Goal: Task Accomplishment & Management: Use online tool/utility

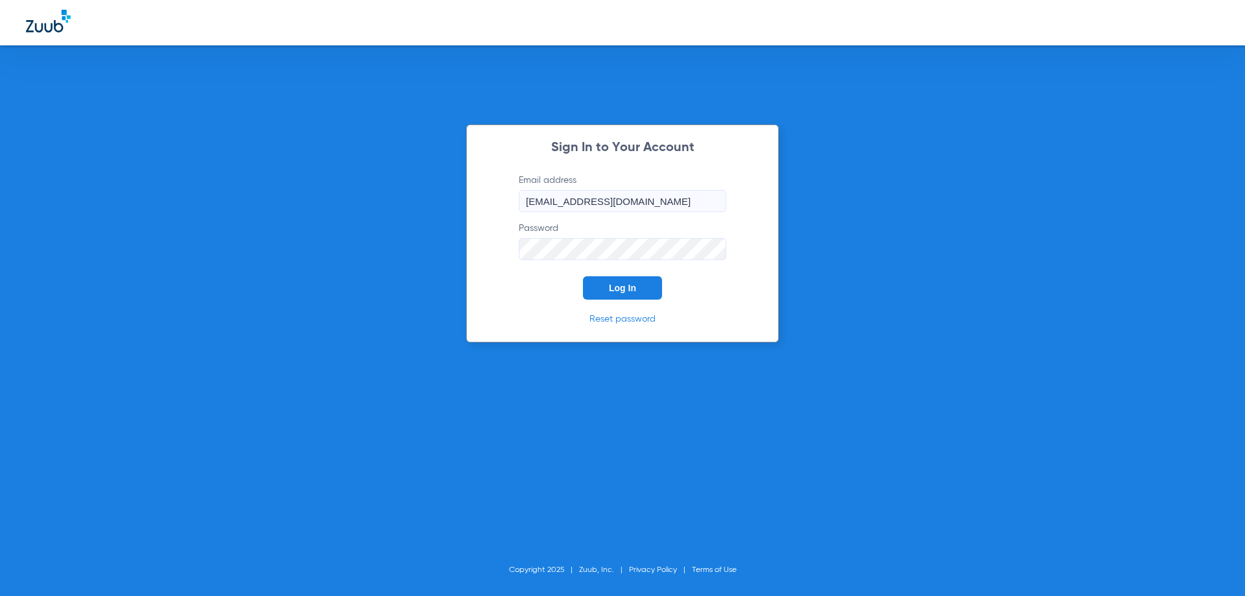
click at [606, 274] on form "Email address [EMAIL_ADDRESS][DOMAIN_NAME] Password Log In" at bounding box center [622, 237] width 246 height 126
click at [609, 282] on button "Log In" at bounding box center [622, 287] width 79 height 23
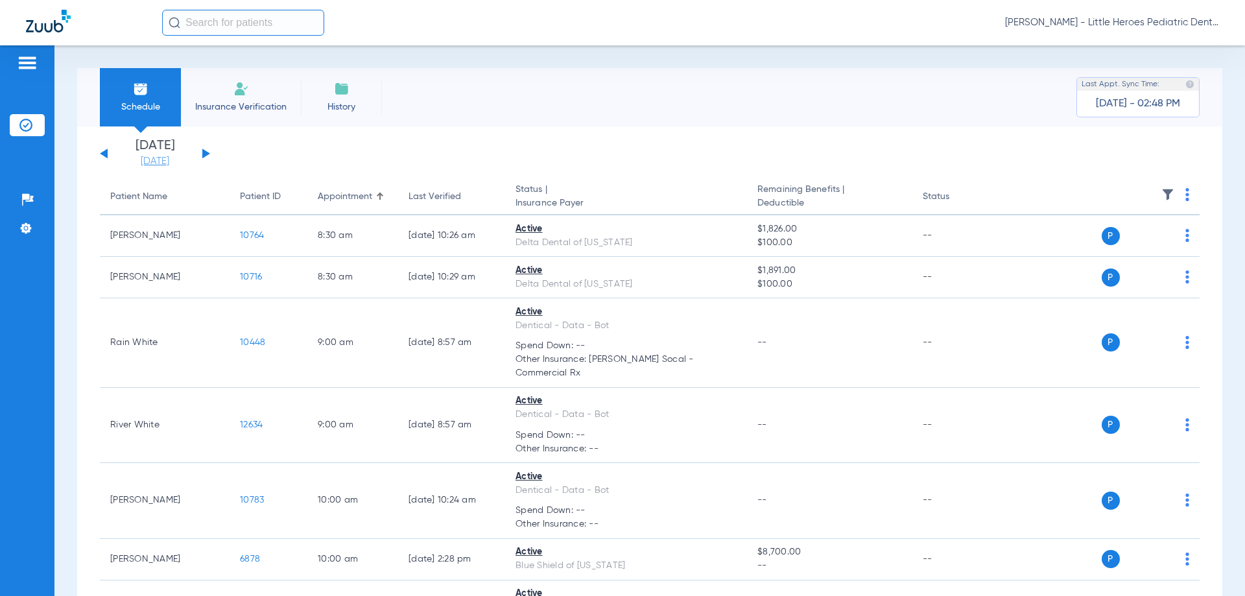
click at [161, 161] on link "[DATE]" at bounding box center [155, 161] width 78 height 13
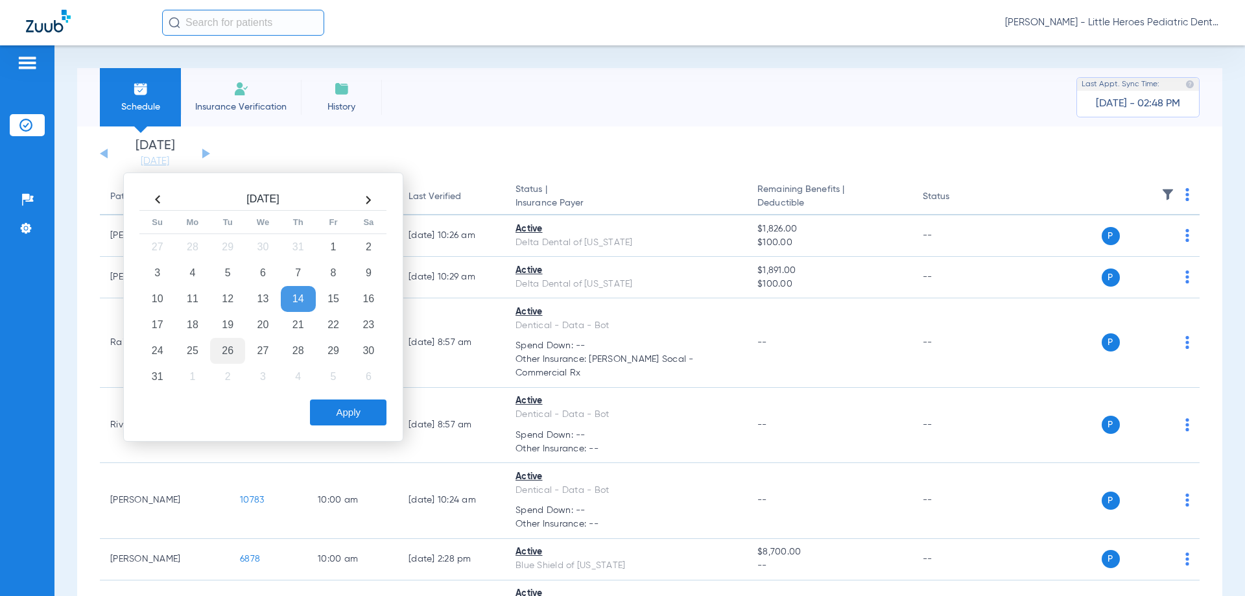
click at [225, 351] on td "26" at bounding box center [227, 351] width 35 height 26
click at [307, 412] on div "Apply" at bounding box center [262, 412] width 250 height 26
click at [311, 412] on div "Apply" at bounding box center [262, 412] width 250 height 26
click at [316, 414] on button "Apply" at bounding box center [348, 412] width 76 height 26
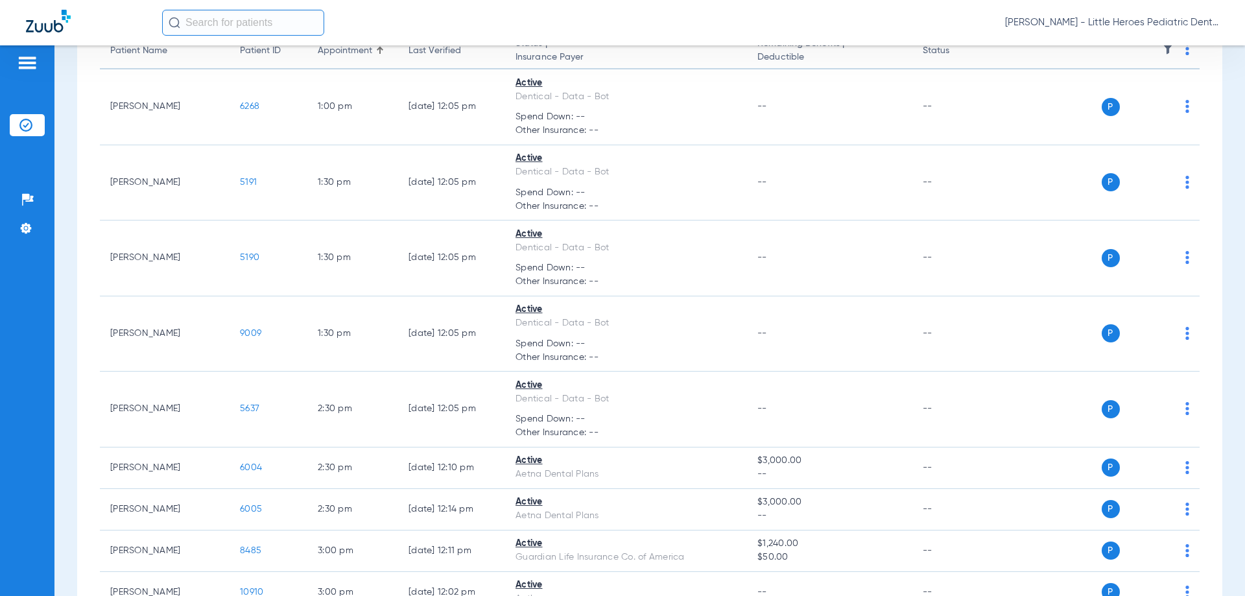
scroll to position [194, 0]
